Goal: Find specific page/section: Find specific page/section

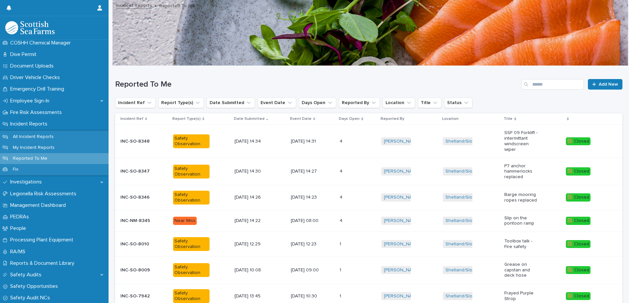
scroll to position [187, 0]
click at [55, 89] on p "Emergency Drill Training" at bounding box center [39, 90] width 62 height 6
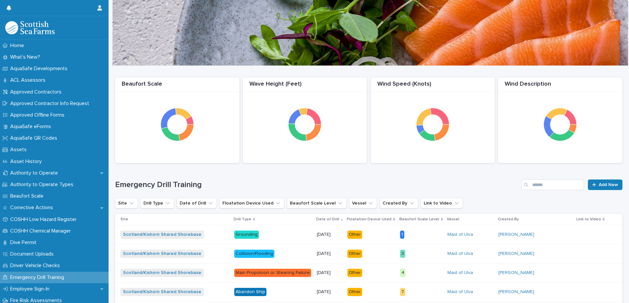
click at [238, 219] on p "Drill Type" at bounding box center [243, 219] width 18 height 7
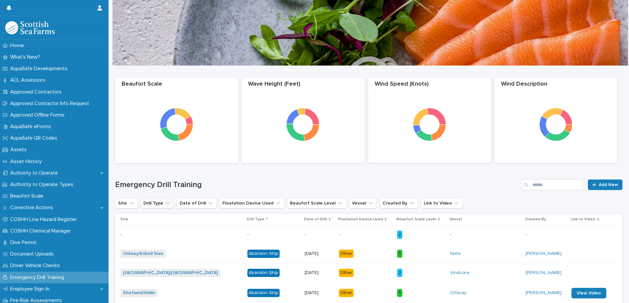
click at [165, 203] on icon "Drill Type" at bounding box center [168, 203] width 7 height 7
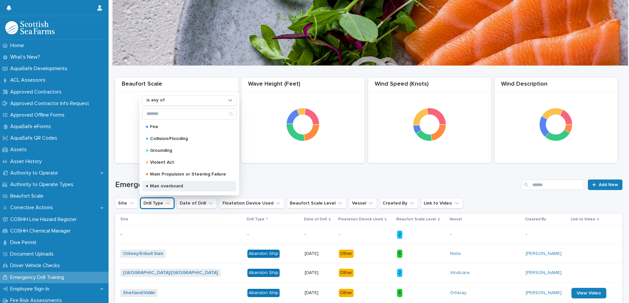
click at [177, 187] on p "Man overboard" at bounding box center [188, 186] width 76 height 5
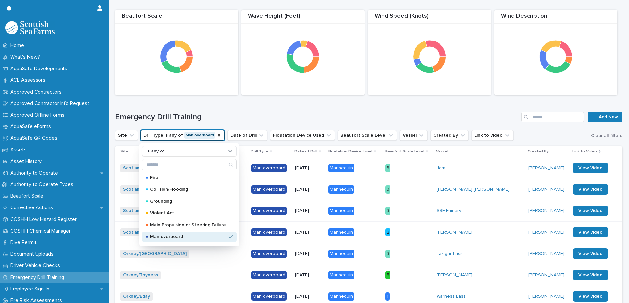
scroll to position [104, 0]
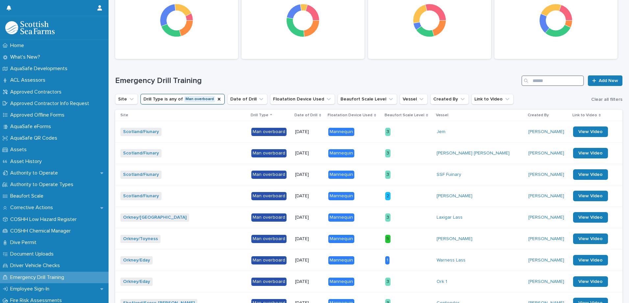
click at [546, 83] on input "Search" at bounding box center [553, 80] width 63 height 11
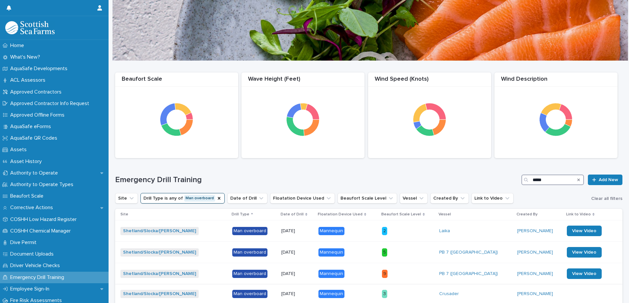
scroll to position [66, 0]
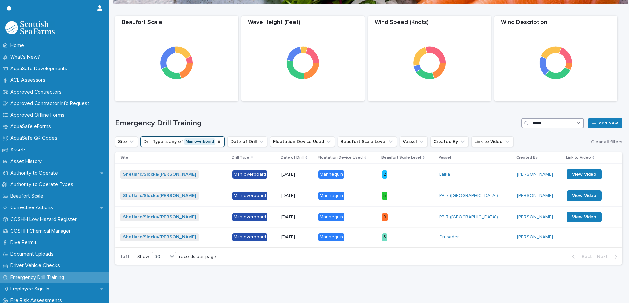
type input "*****"
click at [428, 233] on p "3" at bounding box center [408, 237] width 52 height 8
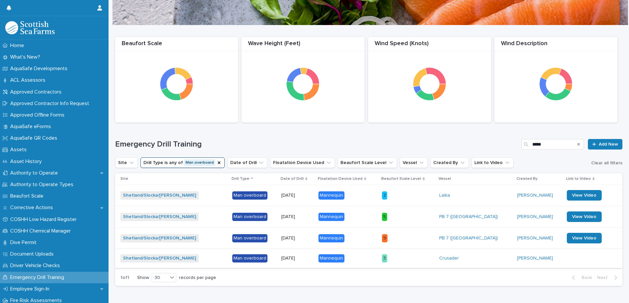
scroll to position [66, 0]
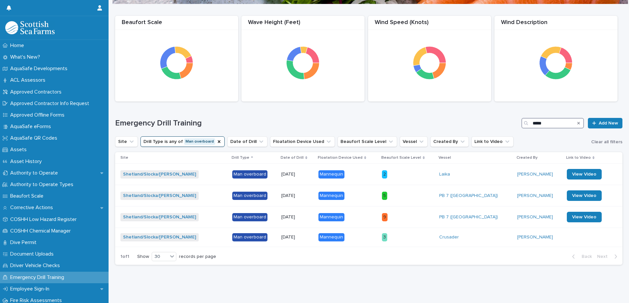
drag, startPoint x: 543, startPoint y: 119, endPoint x: 490, endPoint y: 112, distance: 53.4
click at [507, 118] on div "Emergency Drill Training ***** Add New" at bounding box center [369, 123] width 508 height 11
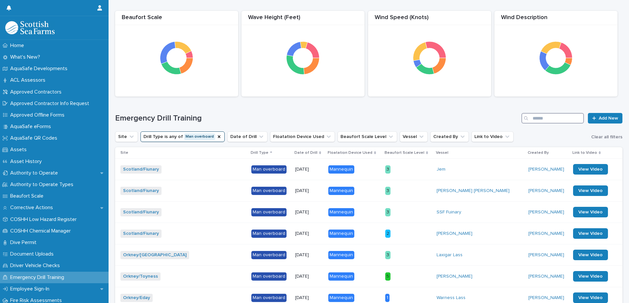
click at [555, 118] on input "Search" at bounding box center [553, 118] width 63 height 11
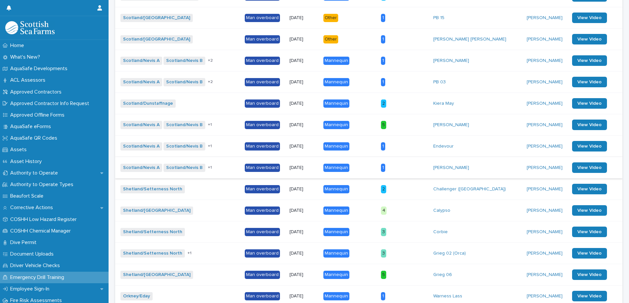
scroll to position [625, 0]
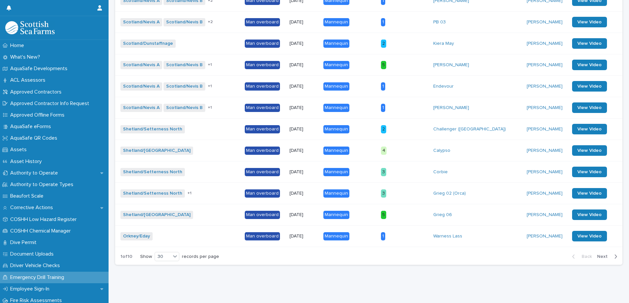
click at [604, 254] on span "Next" at bounding box center [604, 256] width 14 height 5
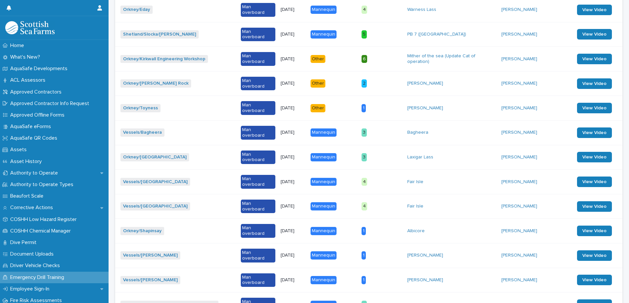
scroll to position [625, 0]
